Goal: Find specific page/section: Find specific page/section

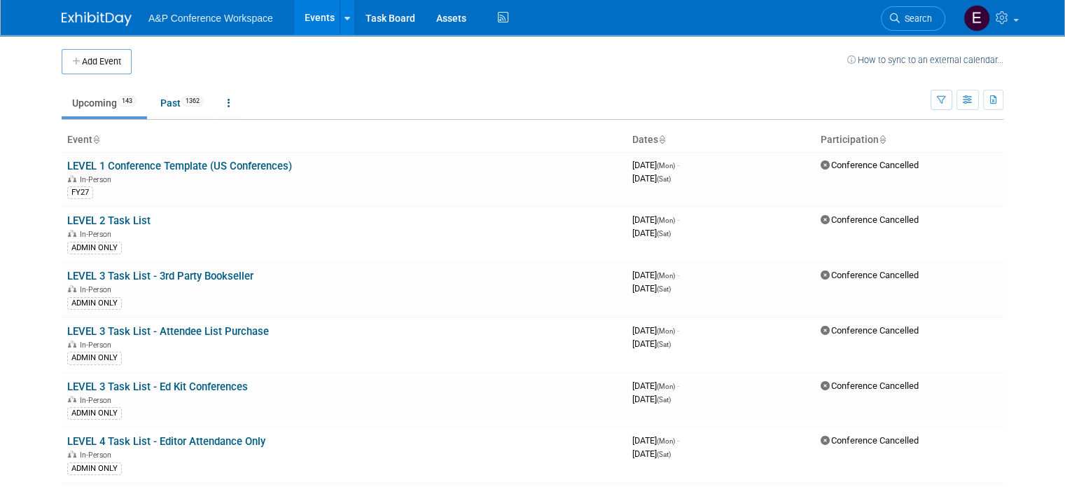
click at [137, 109] on ul "Upcoming 143 Past 1362 All Events 1505 Past and Upcoming Grouped Annually Event…" at bounding box center [496, 104] width 869 height 32
click at [150, 109] on link "Past 1362" at bounding box center [182, 103] width 64 height 27
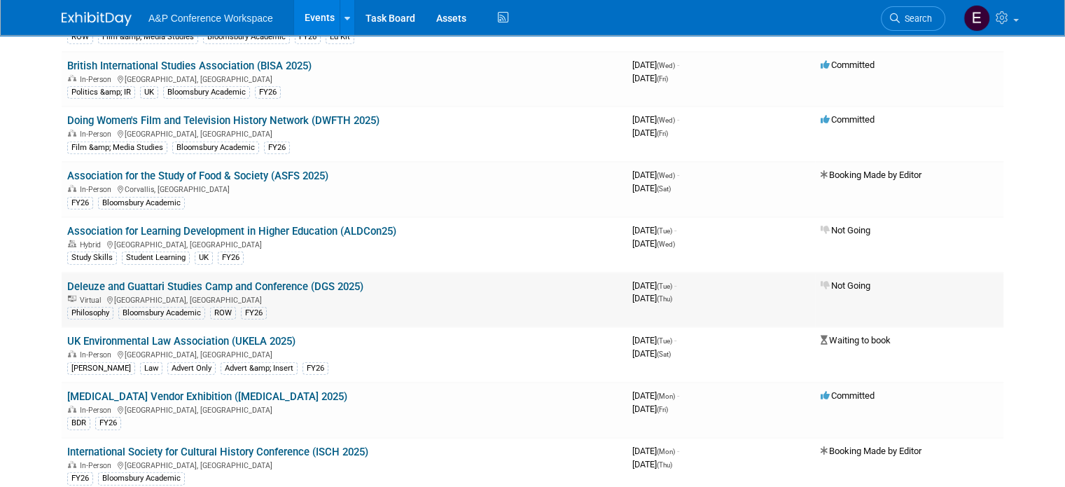
scroll to position [4119, 0]
click at [282, 280] on link "Deleuze and Guattari Studies Camp and Conference (DGS 2025)" at bounding box center [215, 286] width 296 height 13
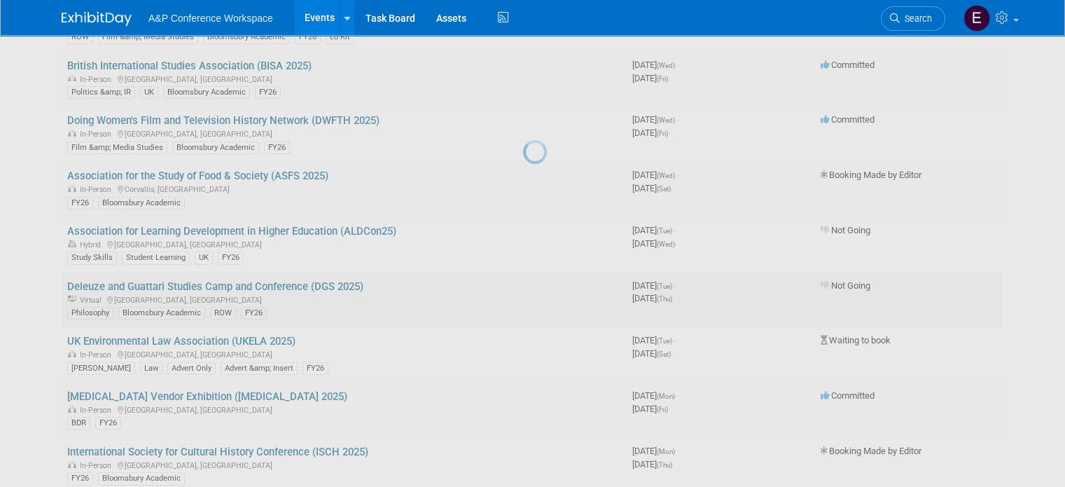
scroll to position [0, 0]
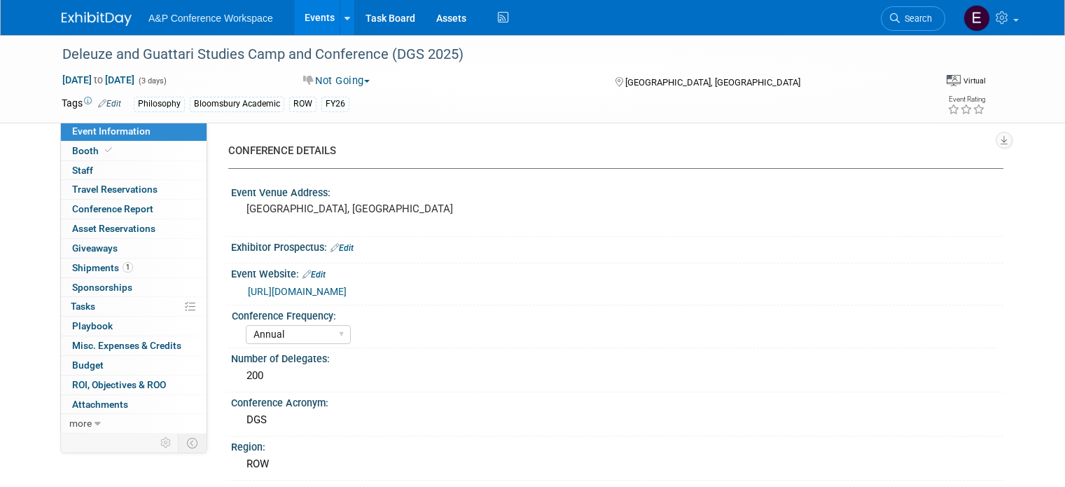
select select "Annual"
select select "Level 2"
select select "In-Person Booth"
select select "Philosophy"
select select "Bloomsbury Academic"
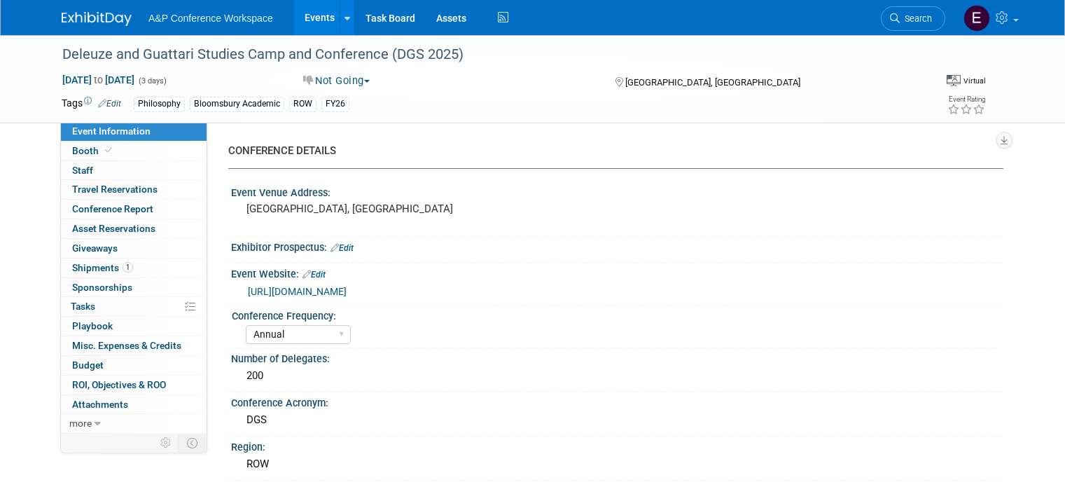
select select "[PERSON_NAME]"
select select "Networking/Commissioning"
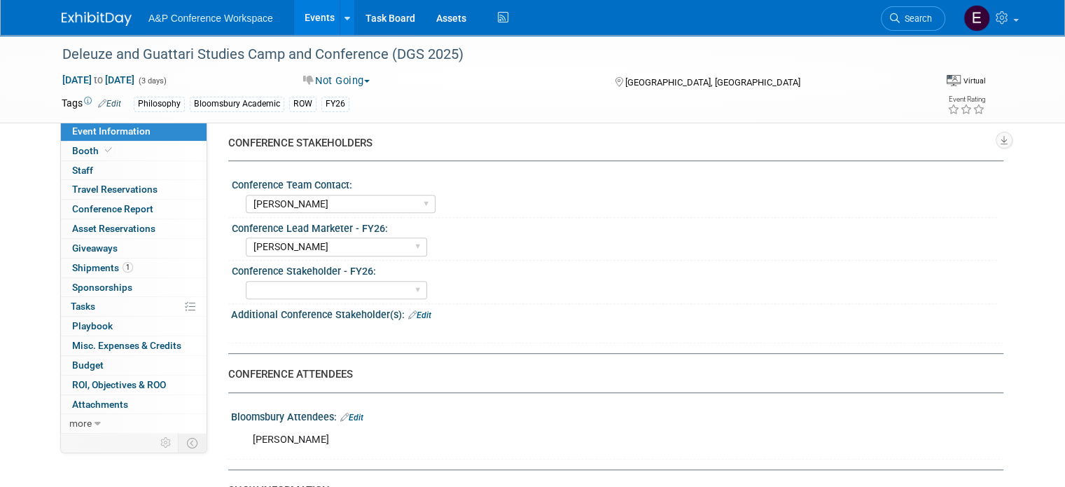
scroll to position [680, 0]
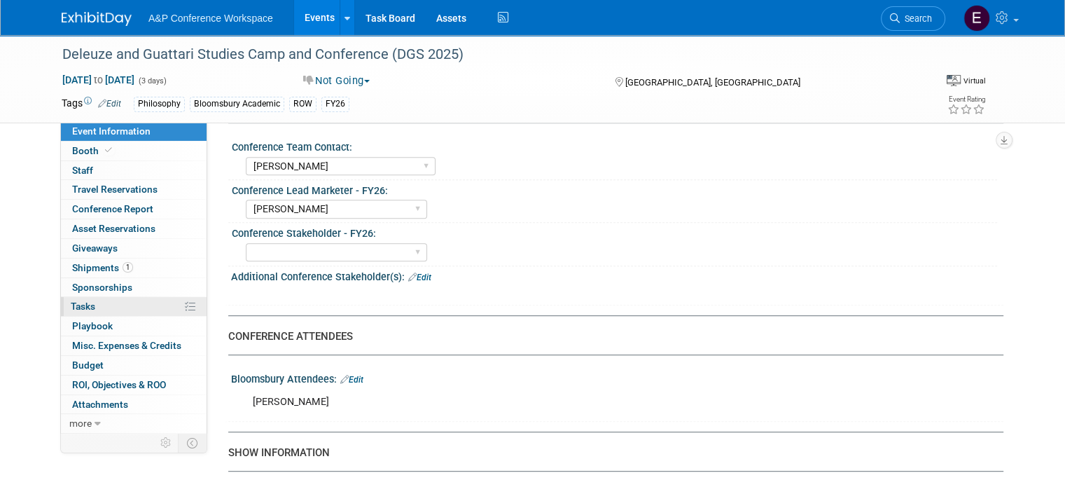
click at [83, 302] on span "Tasks 0%" at bounding box center [83, 305] width 25 height 11
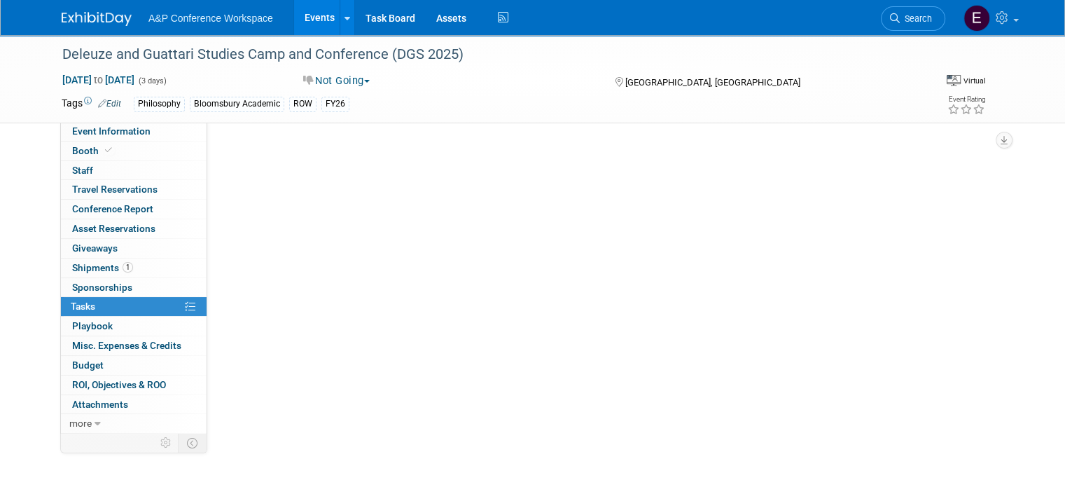
scroll to position [0, 0]
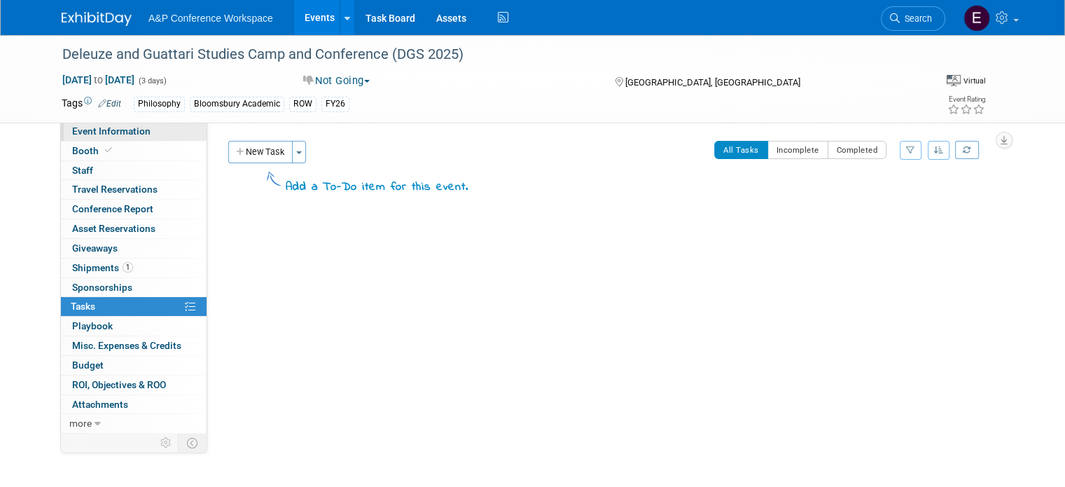
click at [120, 128] on span "Event Information" at bounding box center [111, 130] width 78 height 11
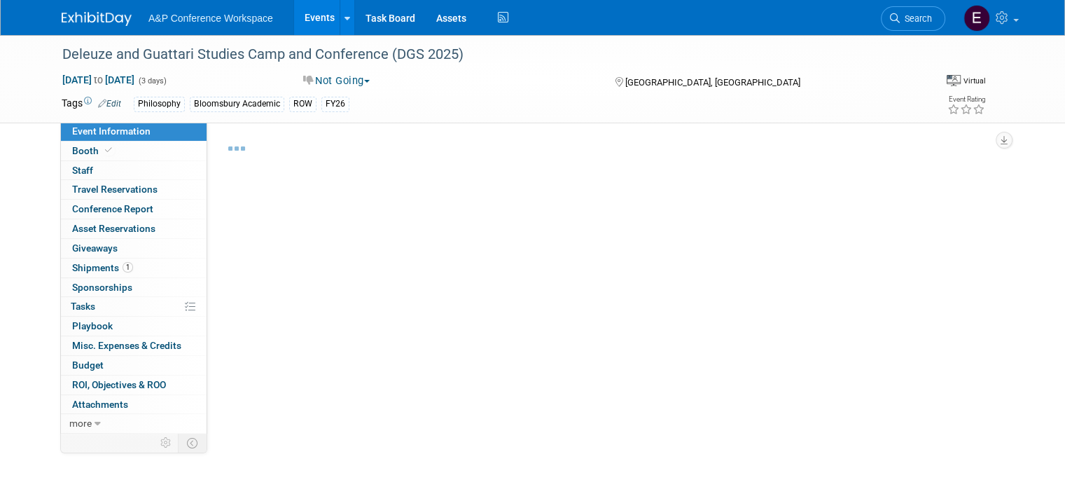
select select "Annual"
select select "Level 2"
select select "In-Person Booth"
select select "Philosophy"
select select "Bloomsbury Academic"
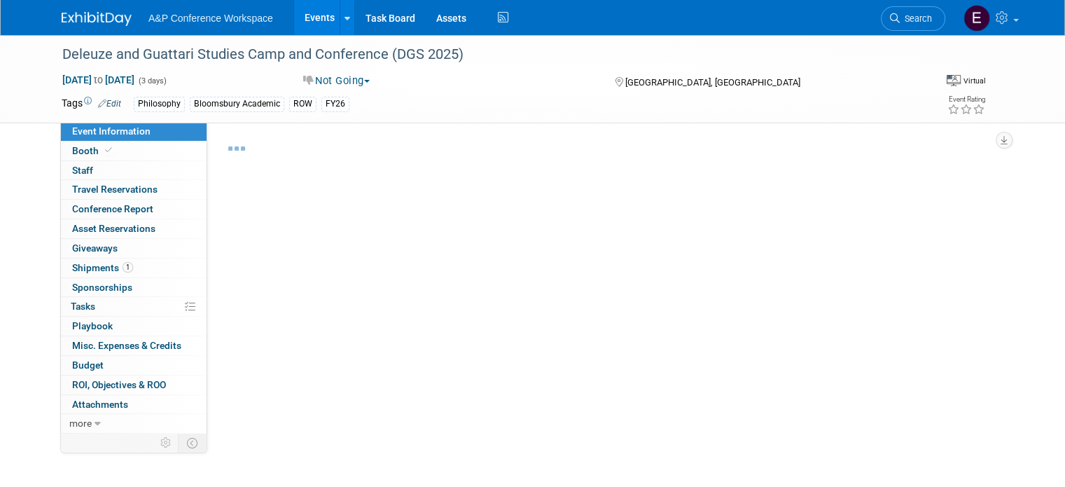
select select "[PERSON_NAME]"
select select "Networking/Commissioning"
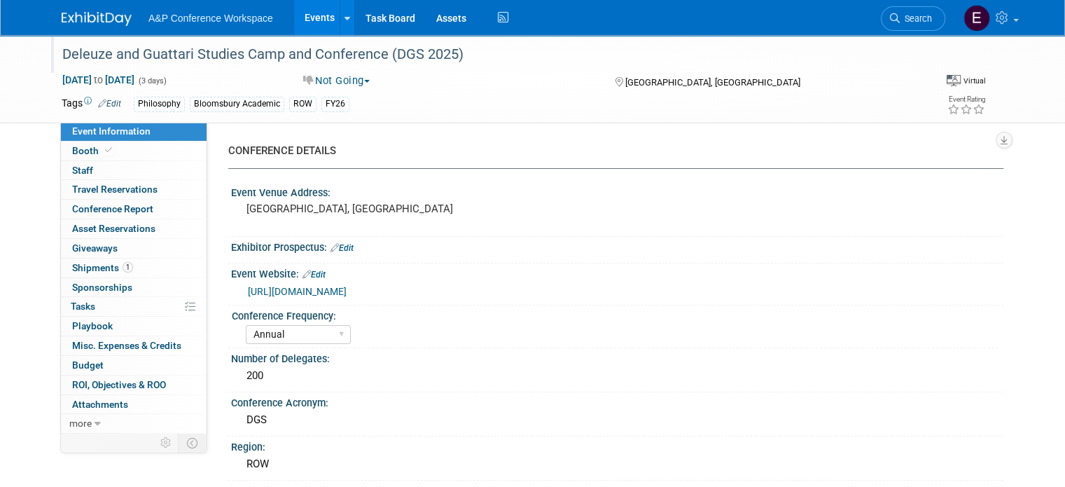
click at [67, 55] on div "Deleuze and Guattari Studies Camp and Conference (DGS 2025)" at bounding box center [482, 54] width 850 height 25
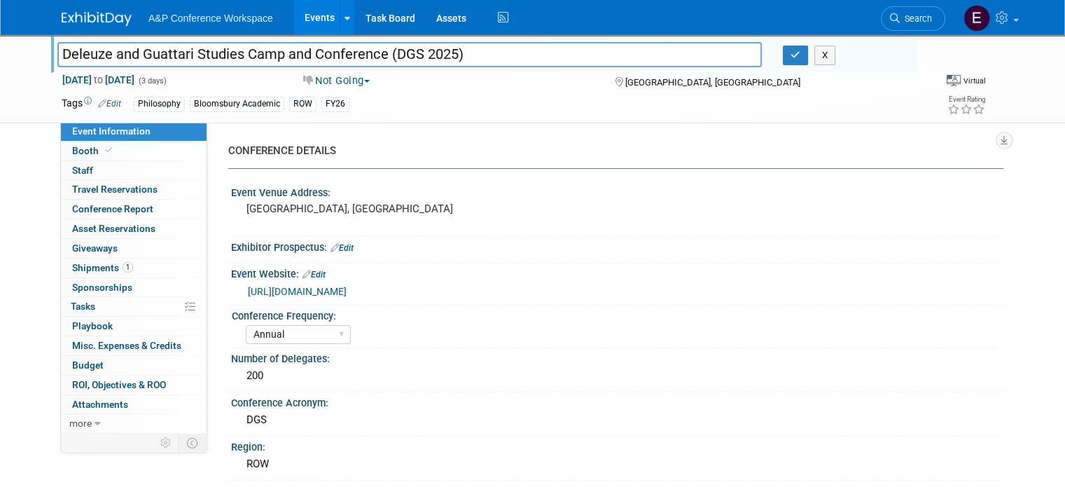
click at [452, 39] on div "Deleuze and Guattari Studies Camp and Conference (DGS 2025) [PERSON_NAME] and […" at bounding box center [484, 54] width 867 height 38
